Goal: Navigation & Orientation: Find specific page/section

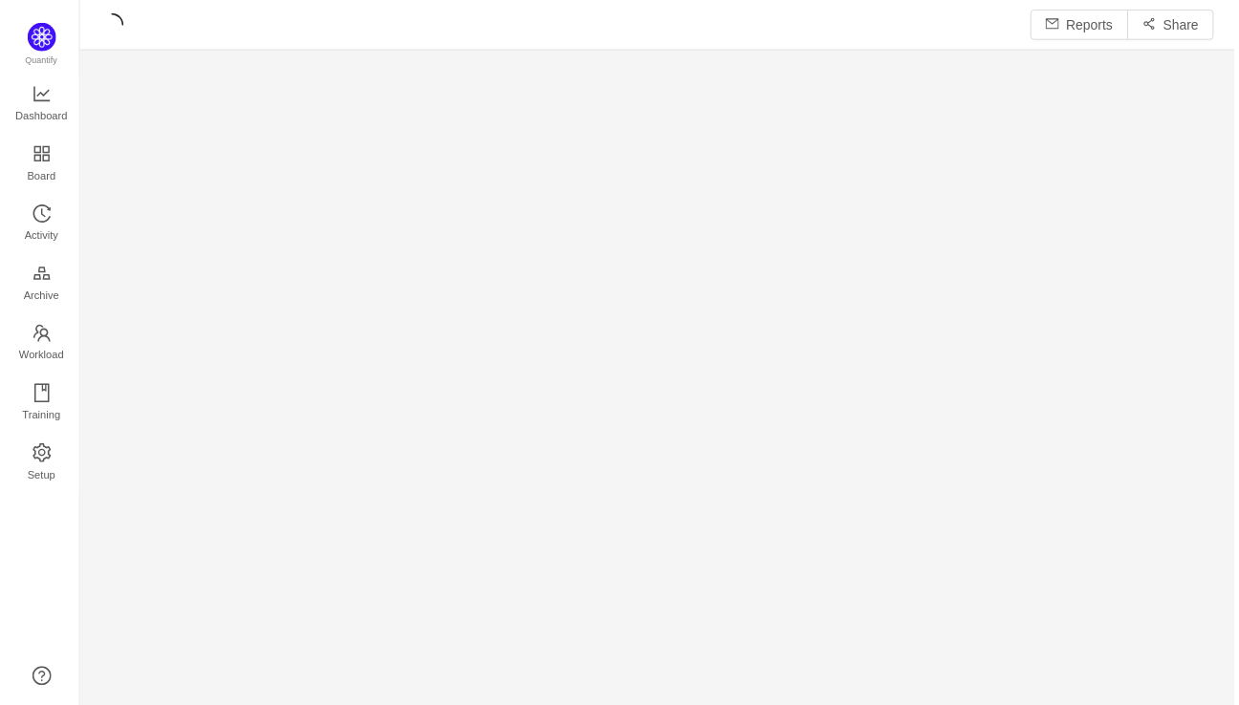
scroll to position [23, 24]
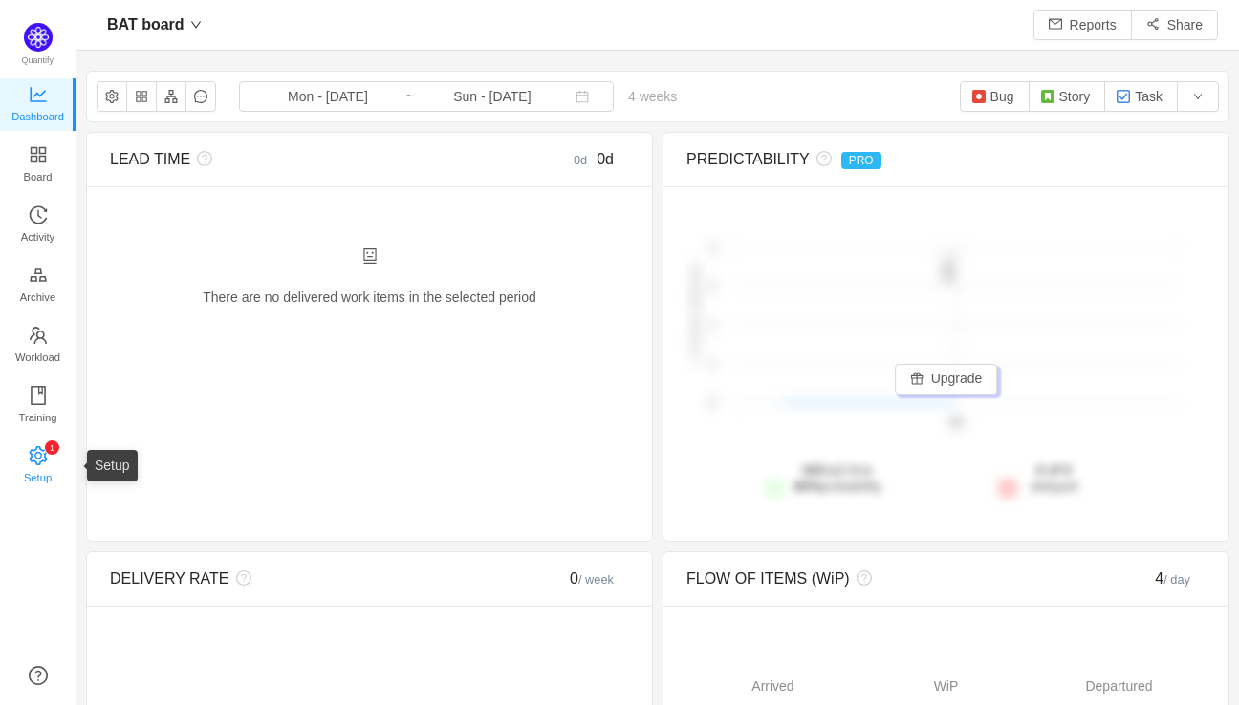
click at [30, 461] on span "Setup" at bounding box center [38, 478] width 28 height 38
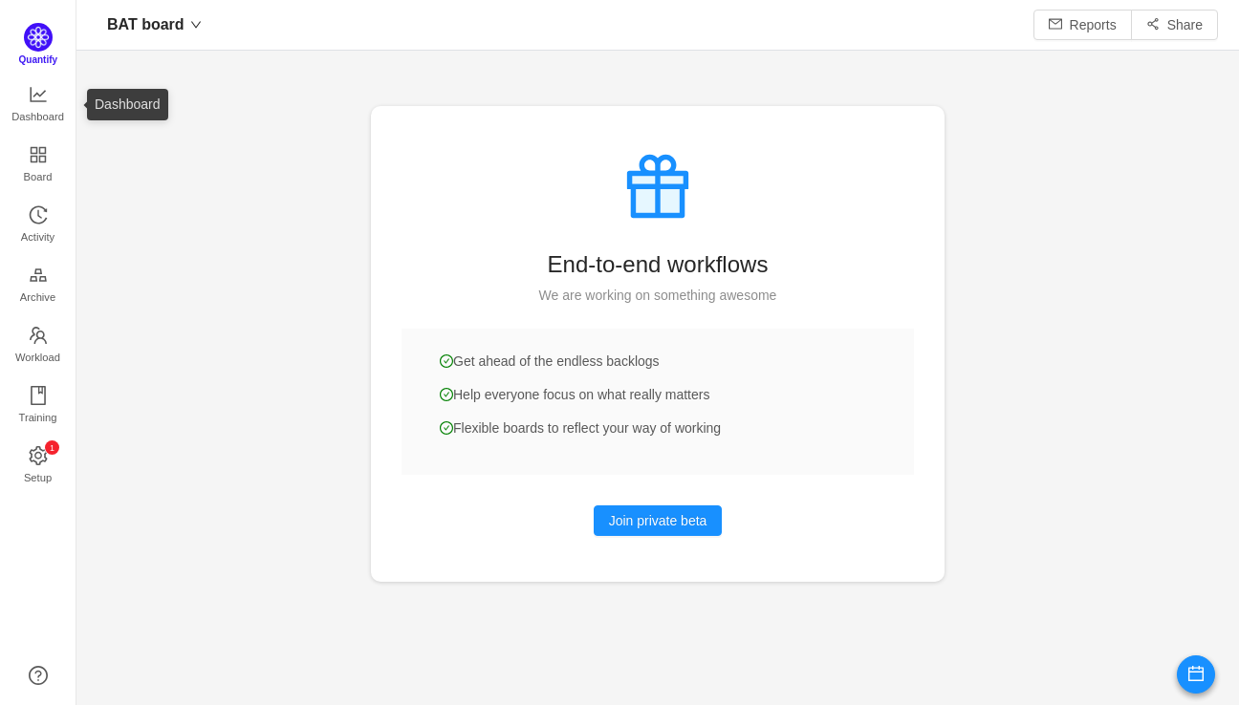
click at [48, 42] on img at bounding box center [38, 37] width 29 height 29
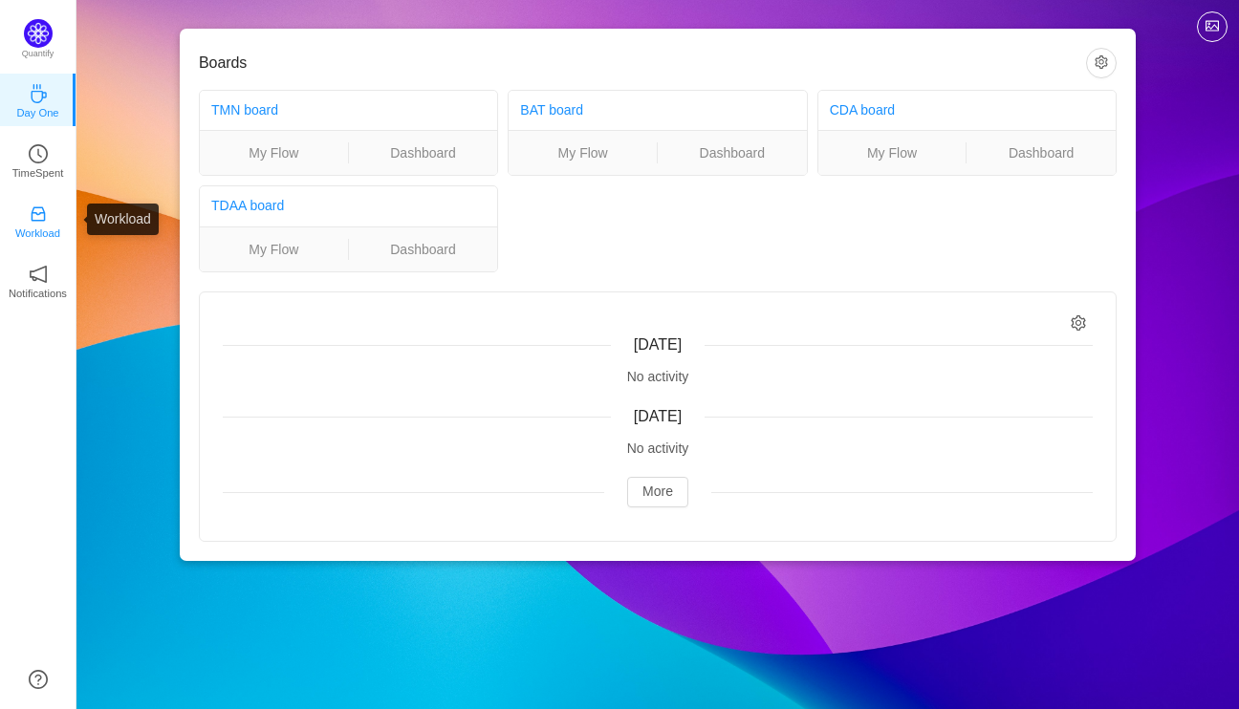
click at [46, 225] on p "Workload" at bounding box center [37, 233] width 45 height 17
